Goal: Task Accomplishment & Management: Manage account settings

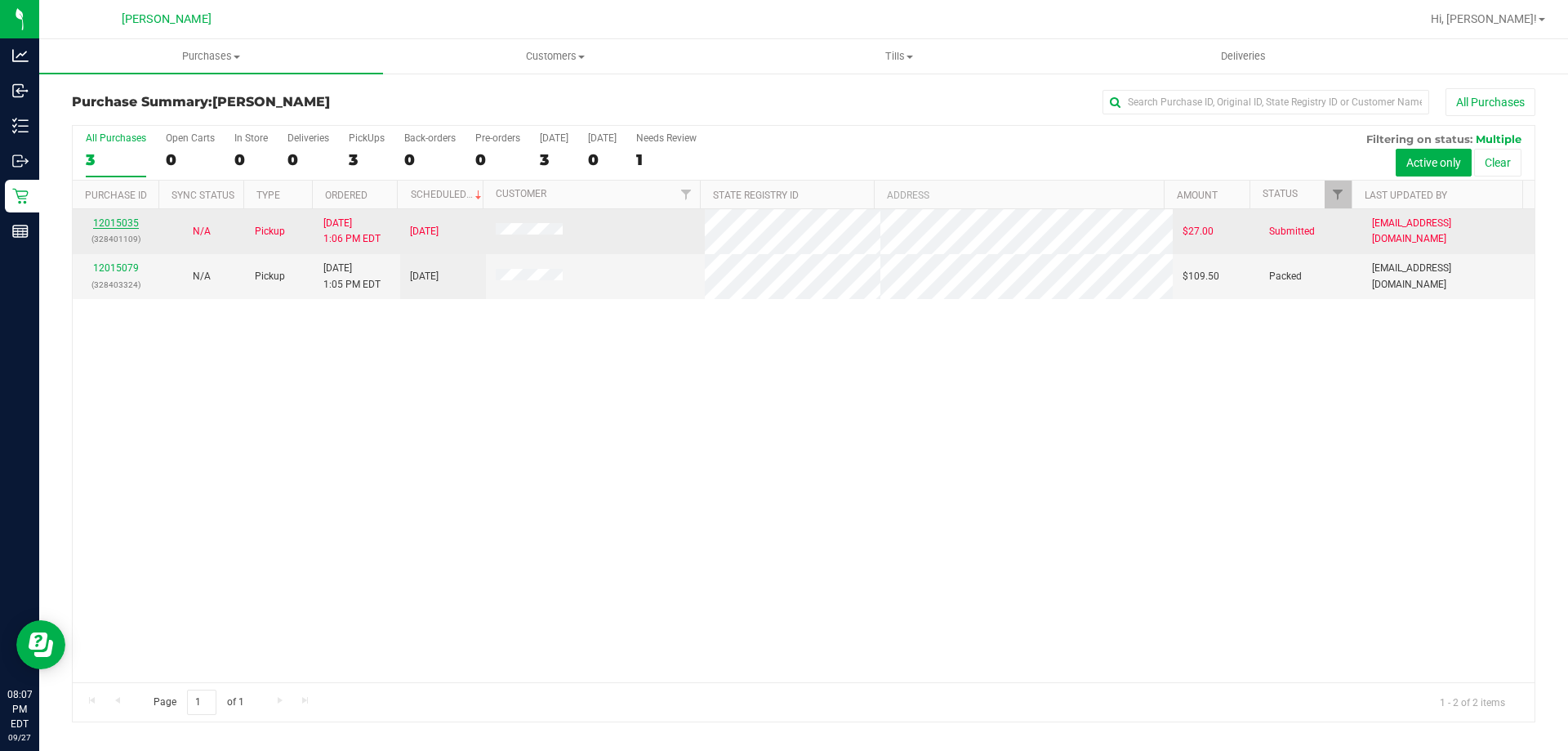
click at [120, 222] on link "12015035" at bounding box center [116, 223] width 45 height 12
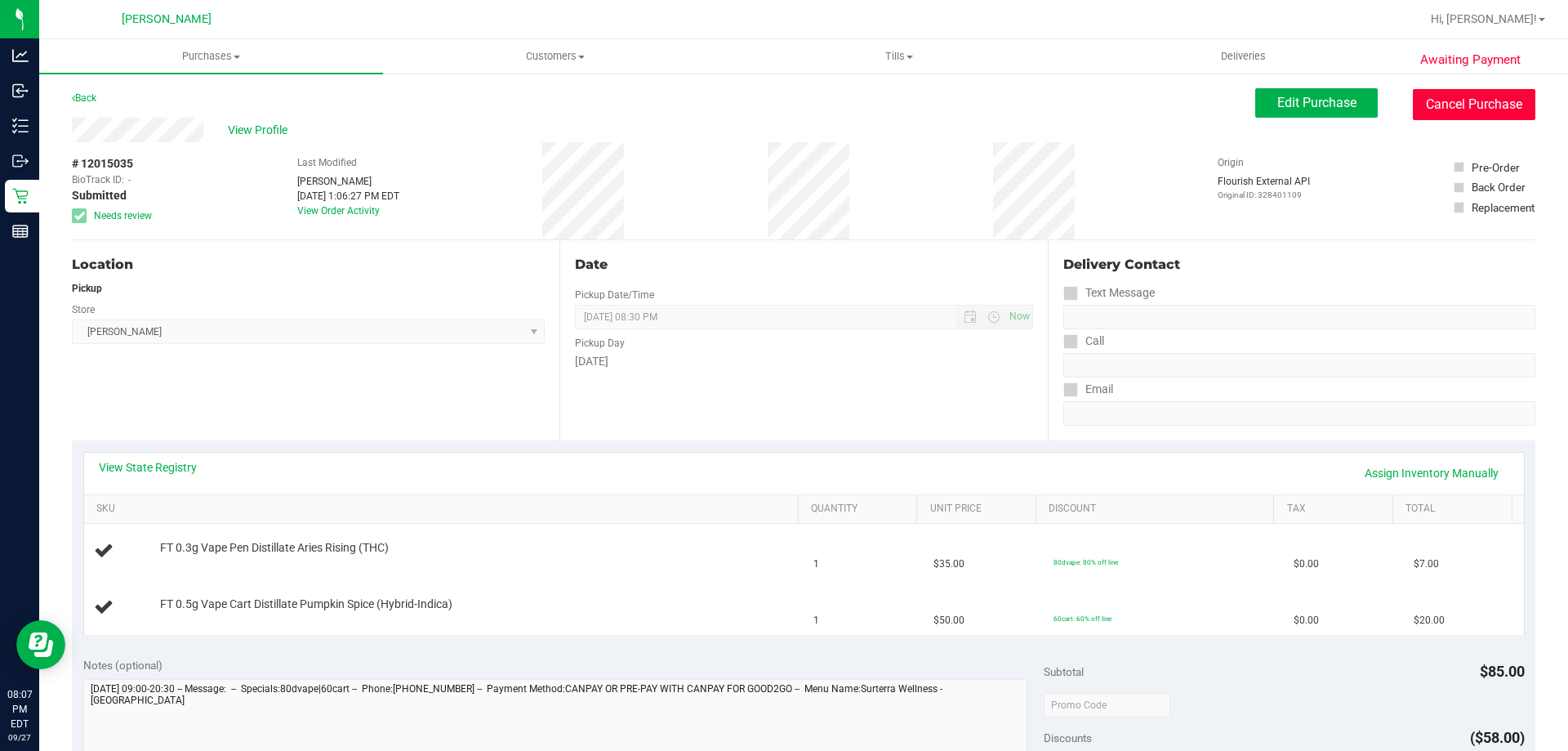
click at [1429, 107] on button "Cancel Purchase" at bounding box center [1474, 104] width 123 height 31
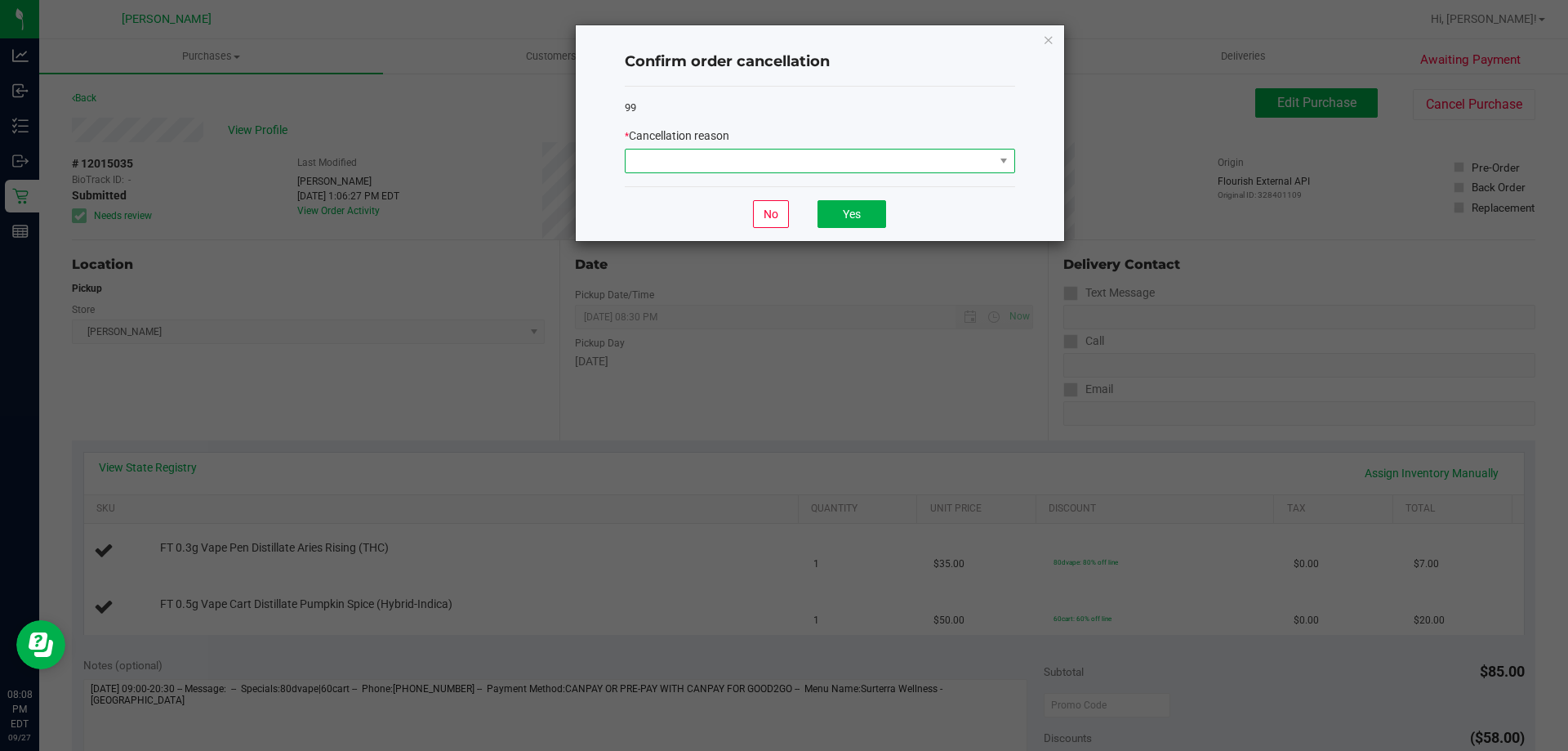
click at [787, 172] on span at bounding box center [811, 161] width 369 height 23
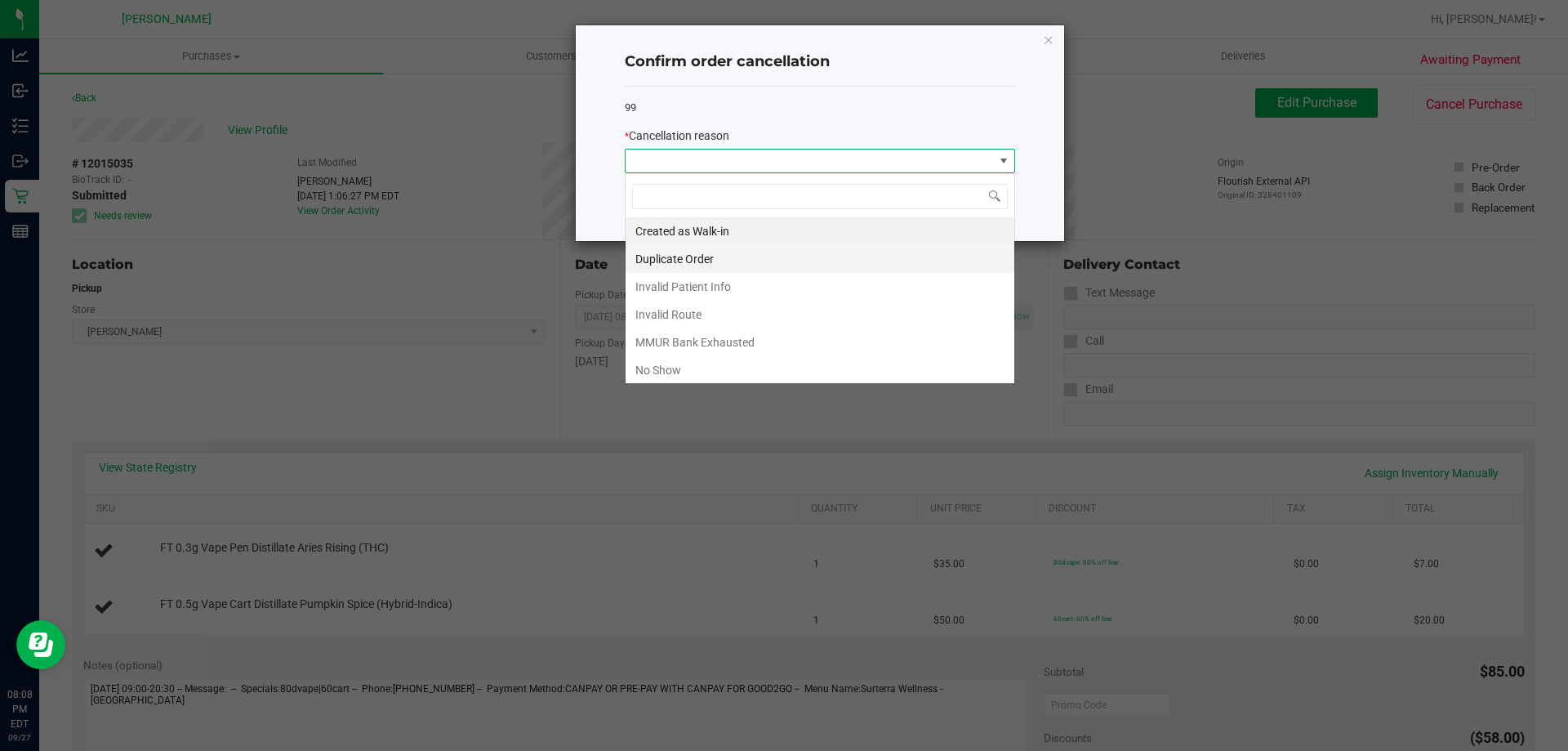
scroll to position [24, 391]
click at [717, 368] on li "No Show" at bounding box center [820, 370] width 389 height 28
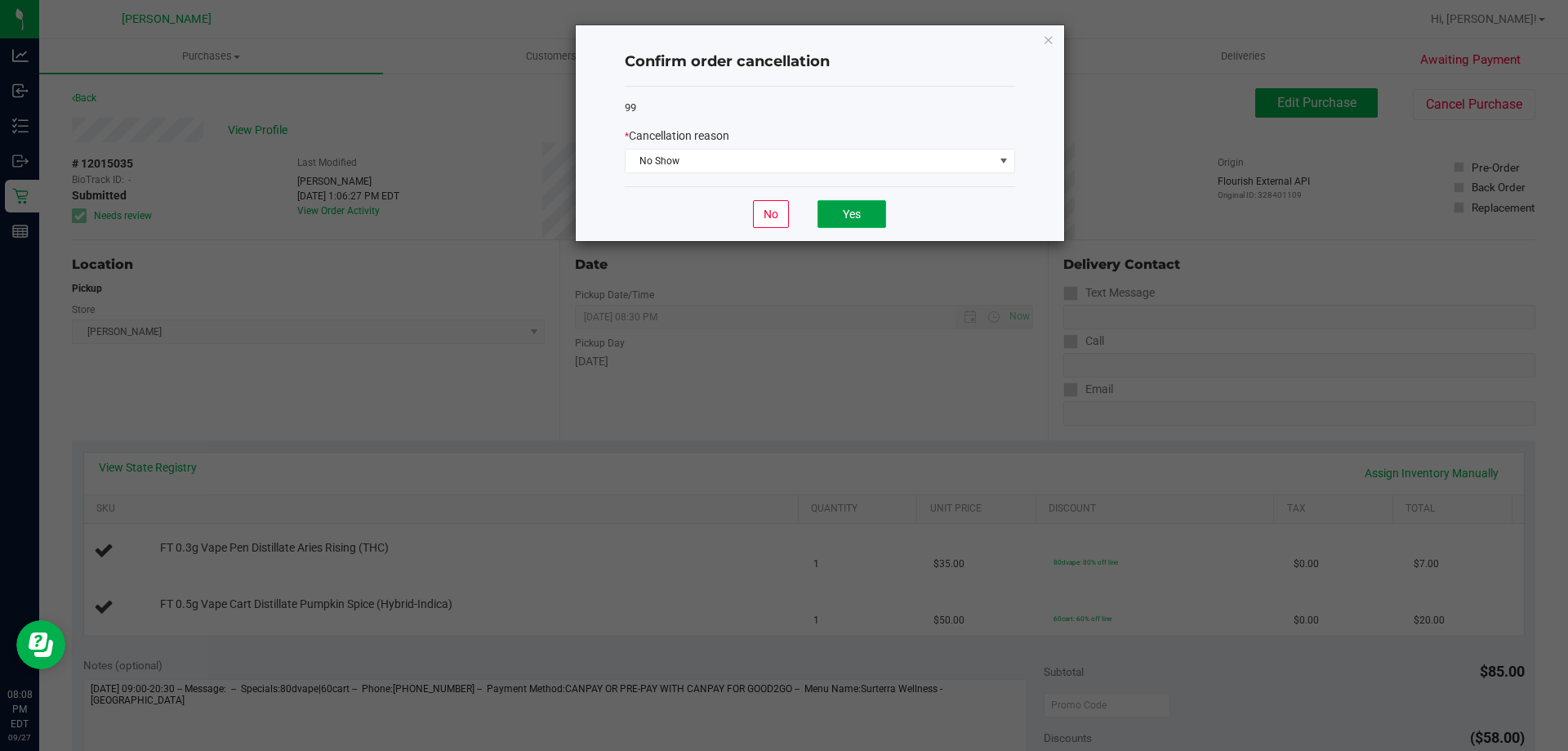
click at [853, 219] on button "Yes" at bounding box center [851, 213] width 69 height 28
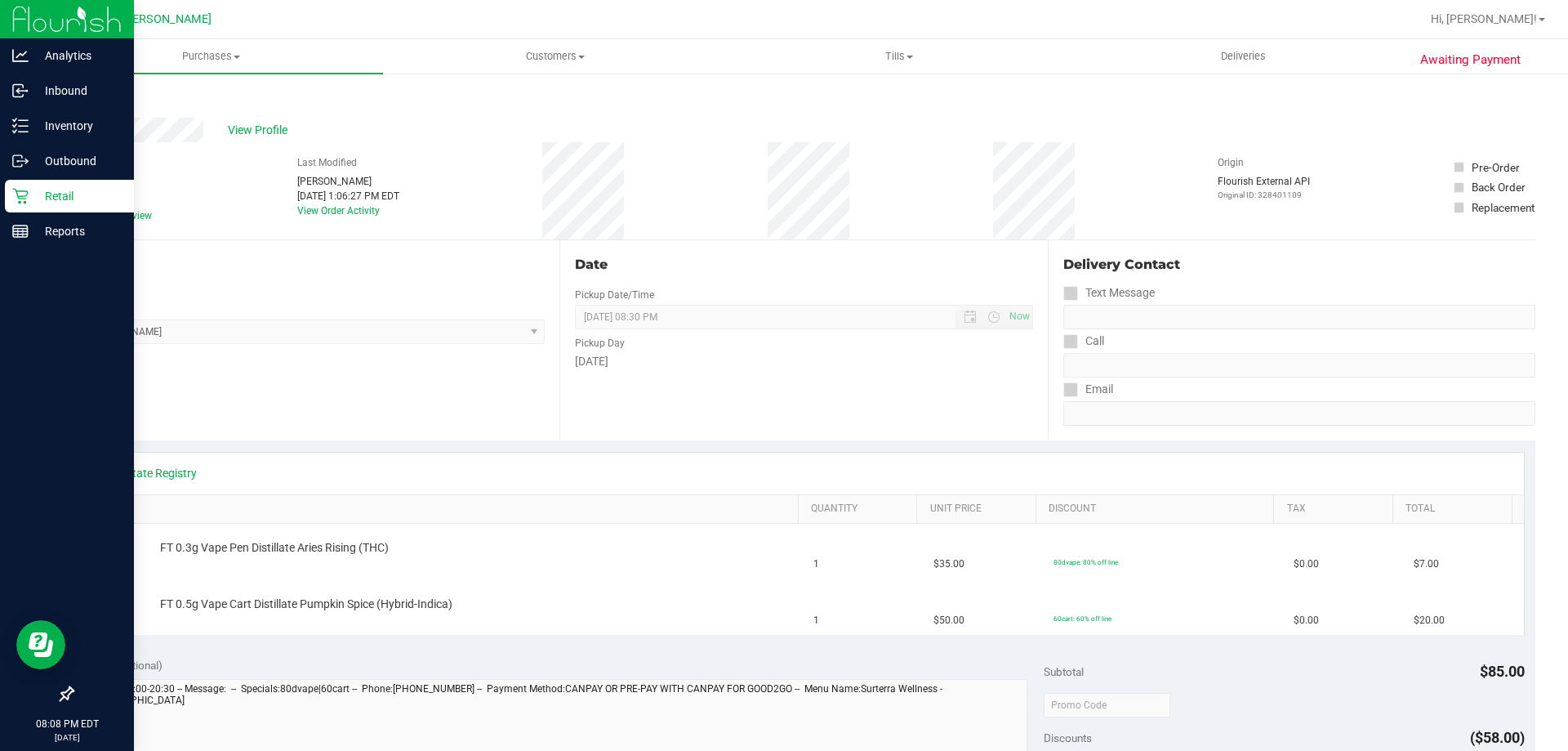
click at [38, 194] on p "Retail" at bounding box center [78, 196] width 98 height 19
